Goal: Task Accomplishment & Management: Manage account settings

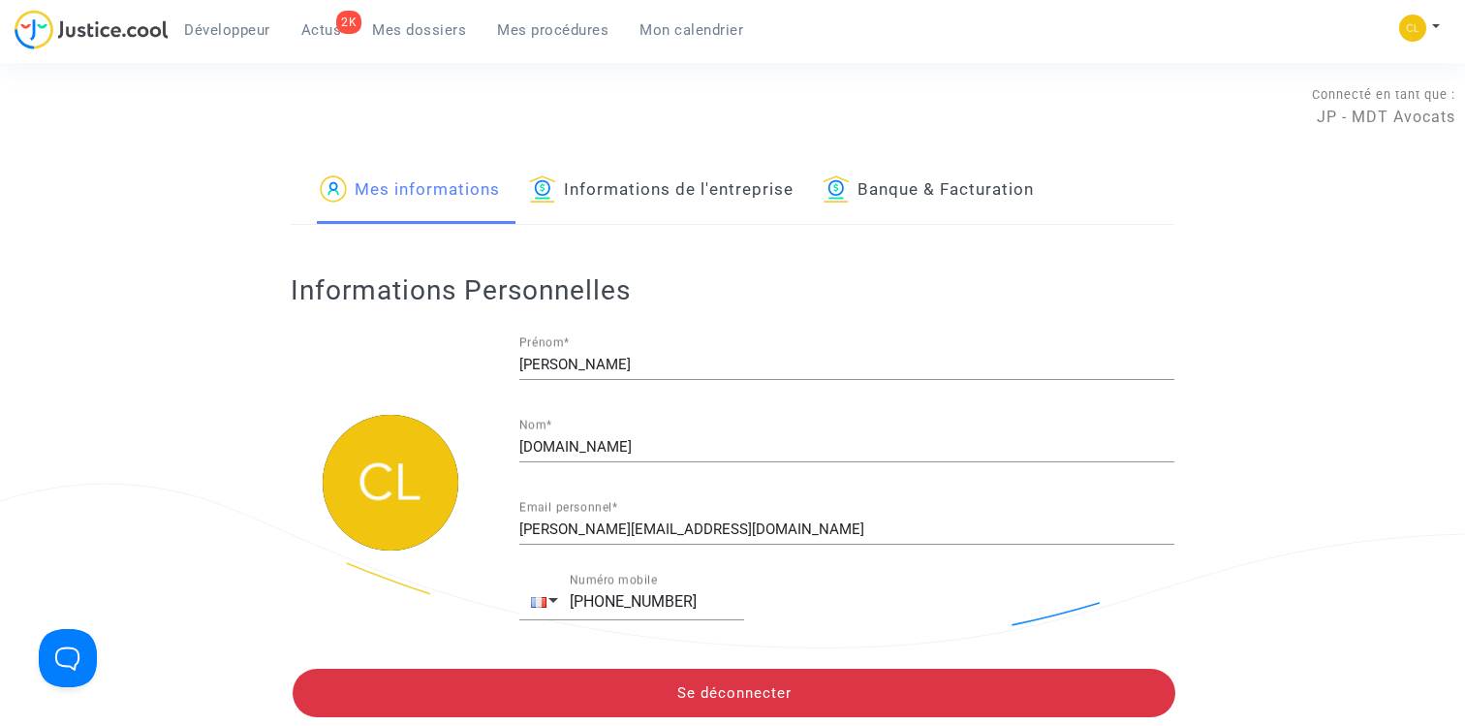
click at [1393, 48] on div "Développeur 2K Actus Mes dossiers Mes procédures Mon calendrier Mon profil Chan…" at bounding box center [732, 36] width 1465 height 53
click at [1422, 36] on button at bounding box center [1419, 28] width 43 height 29
click at [1355, 102] on link "Changer de compte" at bounding box center [1342, 99] width 196 height 31
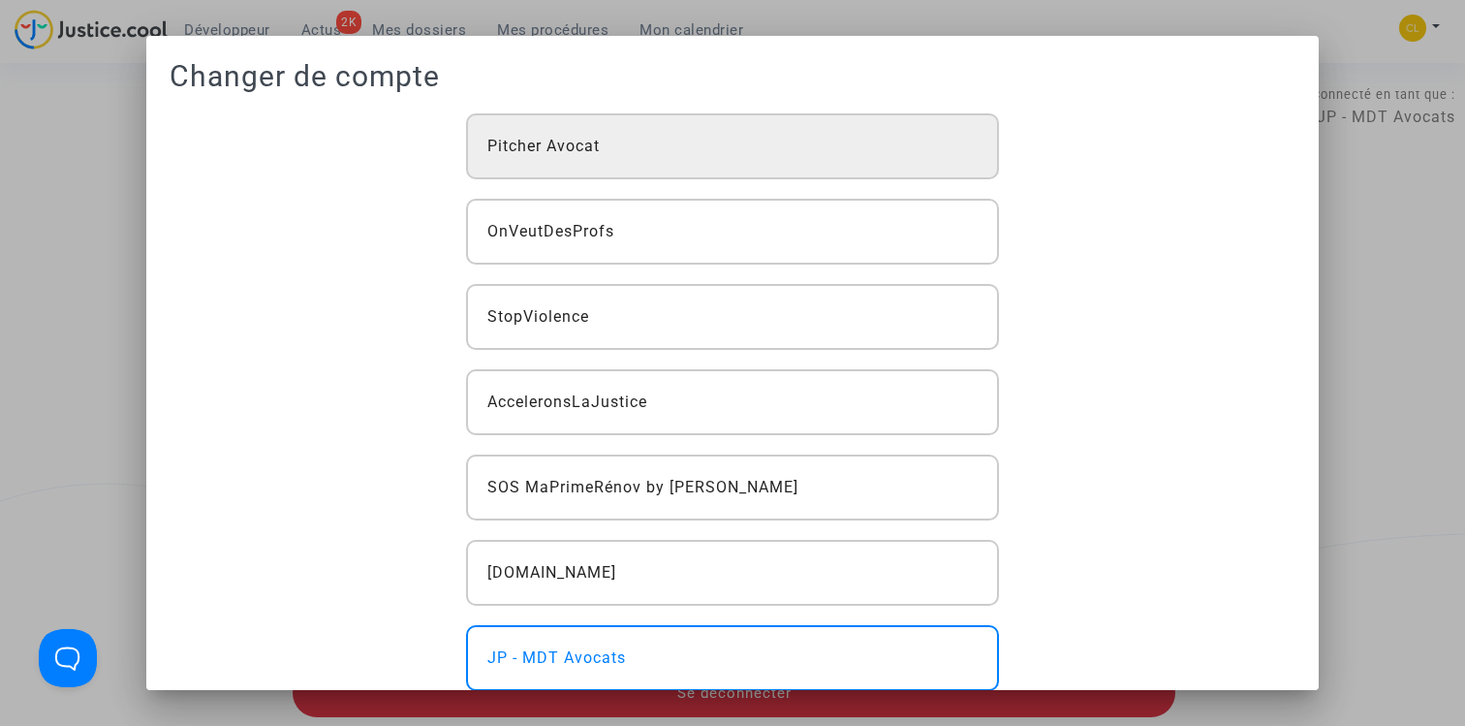
click at [886, 139] on div "Pitcher Avocat" at bounding box center [733, 146] width 534 height 66
